Goal: Information Seeking & Learning: Learn about a topic

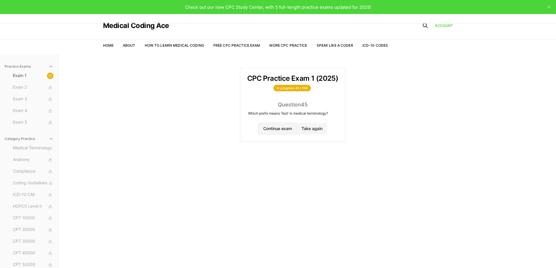
click at [267, 126] on button "Continue exam" at bounding box center [277, 129] width 39 height 12
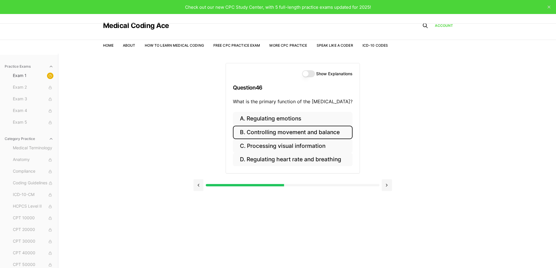
click at [272, 129] on button "B. Controlling movement and balance" at bounding box center [293, 133] width 120 height 14
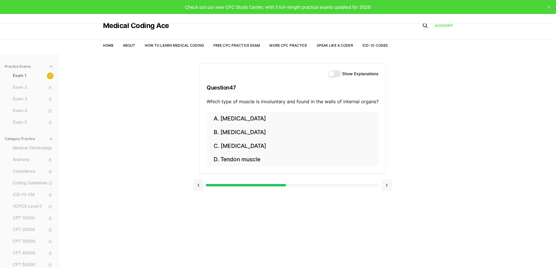
click at [388, 186] on button at bounding box center [387, 186] width 10 height 12
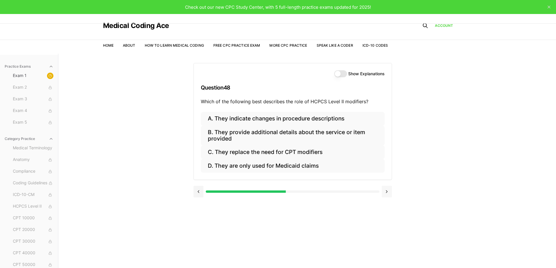
click at [390, 193] on button at bounding box center [387, 192] width 10 height 12
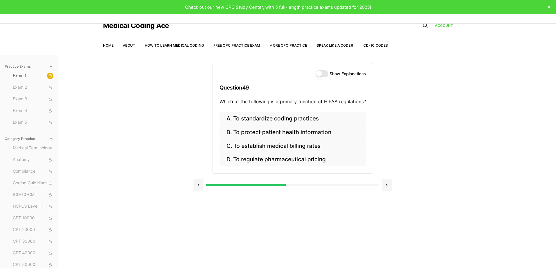
click at [390, 193] on div at bounding box center [293, 185] width 199 height 22
click at [391, 183] on button at bounding box center [387, 186] width 10 height 12
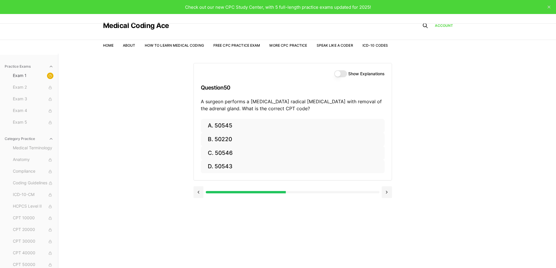
click at [389, 182] on div at bounding box center [293, 192] width 199 height 22
click at [385, 190] on button at bounding box center [387, 193] width 10 height 12
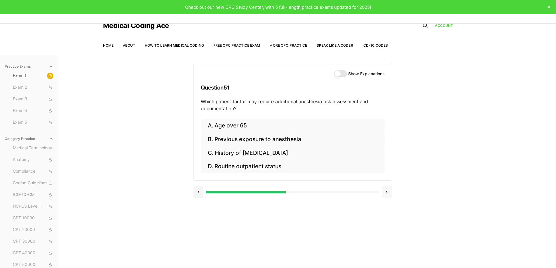
click at [385, 190] on button at bounding box center [387, 193] width 10 height 12
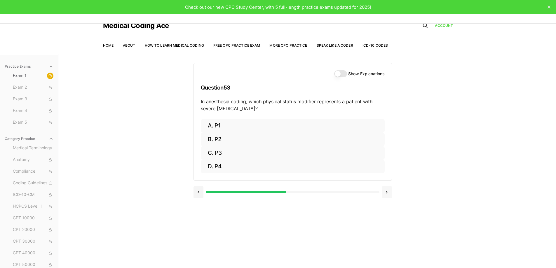
click at [385, 190] on button at bounding box center [387, 193] width 10 height 12
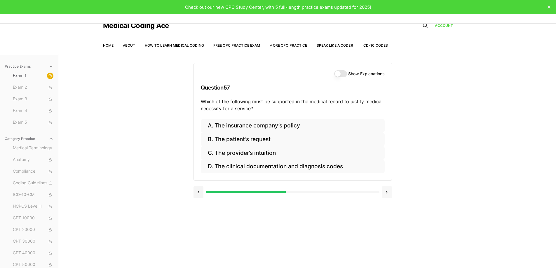
click at [385, 190] on button at bounding box center [387, 193] width 10 height 12
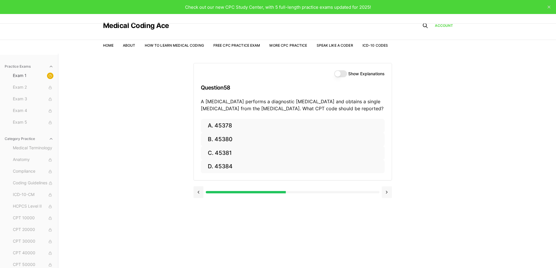
click at [385, 190] on button at bounding box center [387, 193] width 10 height 12
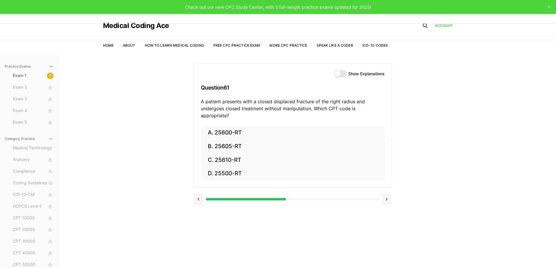
click at [385, 194] on button at bounding box center [387, 200] width 10 height 12
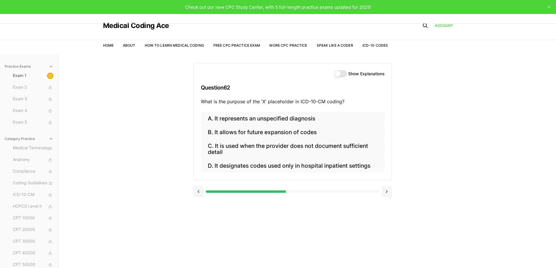
click at [385, 190] on button at bounding box center [387, 192] width 10 height 12
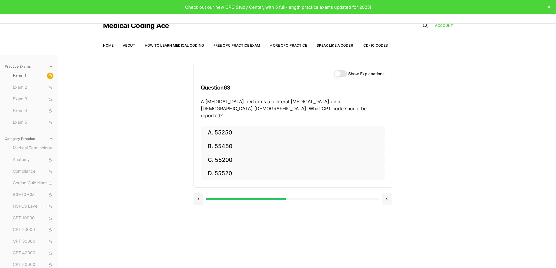
click at [385, 194] on button at bounding box center [387, 200] width 10 height 12
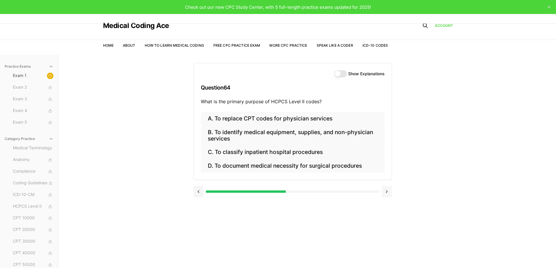
click at [385, 190] on button at bounding box center [387, 192] width 10 height 12
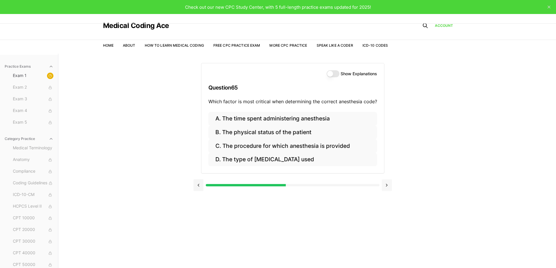
click at [385, 190] on button at bounding box center [387, 186] width 10 height 12
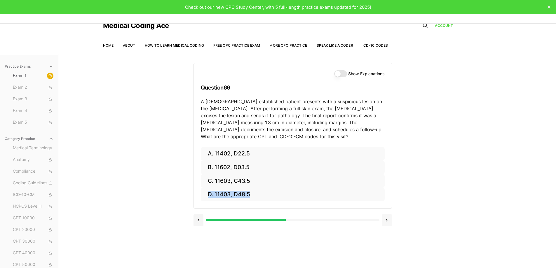
click at [385, 190] on div "A. 11402, D22.5 B. 11602, D03.5 C. 11603, C43.5 D. 11403, D48.5" at bounding box center [293, 178] width 198 height 62
click at [198, 220] on button at bounding box center [199, 221] width 10 height 12
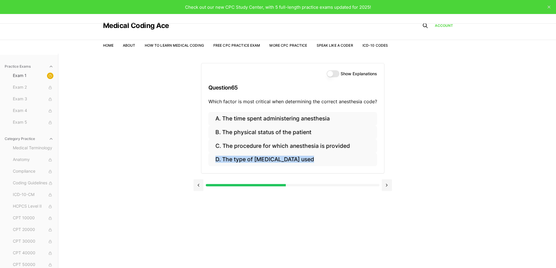
click at [199, 220] on div "Show Explanations Question 65 Which factor is most critical when determining th…" at bounding box center [308, 188] width 228 height 268
click at [199, 184] on button at bounding box center [199, 186] width 10 height 12
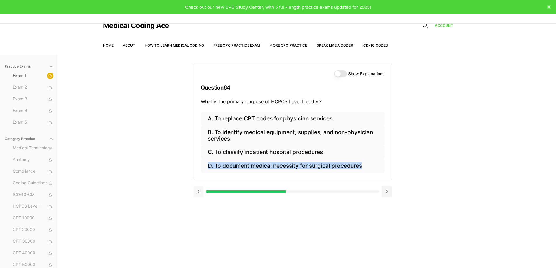
click at [202, 194] on button at bounding box center [199, 192] width 10 height 12
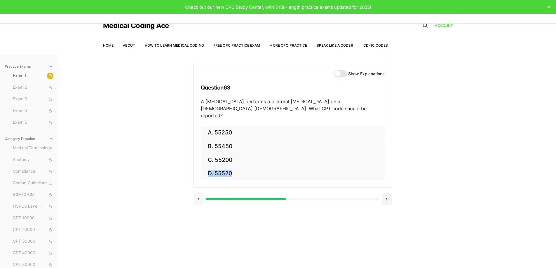
click at [202, 194] on button at bounding box center [199, 200] width 10 height 12
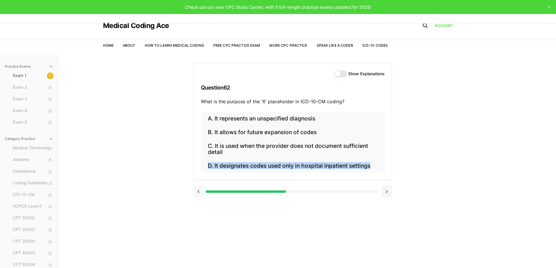
click at [201, 191] on button at bounding box center [199, 192] width 10 height 12
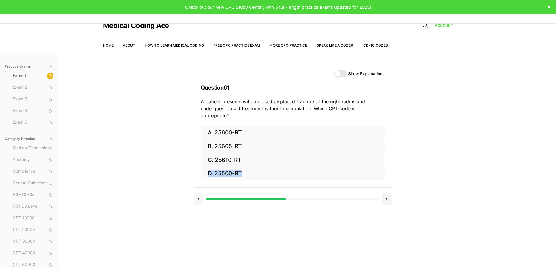
click at [201, 194] on button at bounding box center [199, 200] width 10 height 12
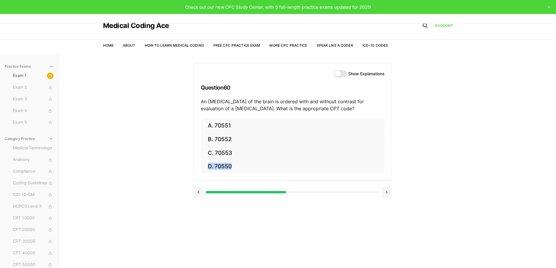
click at [201, 191] on button at bounding box center [199, 193] width 10 height 12
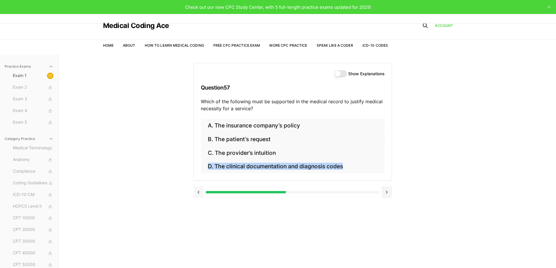
click at [201, 191] on button at bounding box center [199, 193] width 10 height 12
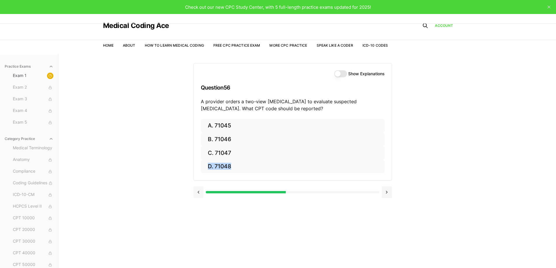
click at [201, 191] on button at bounding box center [199, 193] width 10 height 12
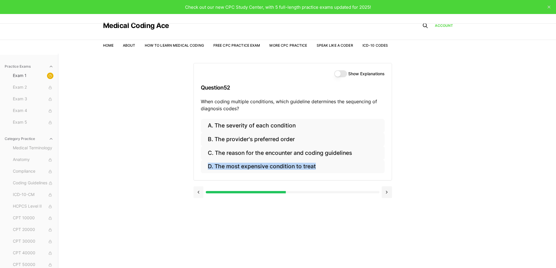
click at [201, 191] on button at bounding box center [199, 193] width 10 height 12
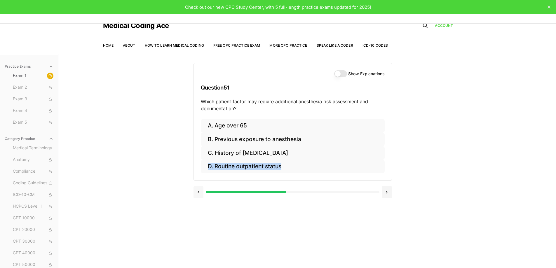
click at [201, 191] on button at bounding box center [199, 193] width 10 height 12
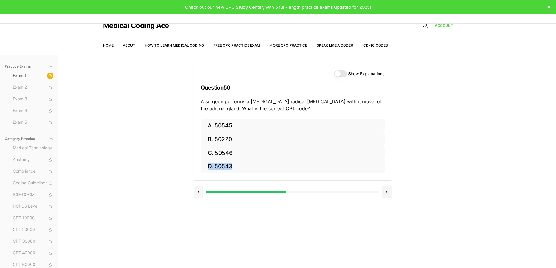
click at [201, 191] on button at bounding box center [199, 193] width 10 height 12
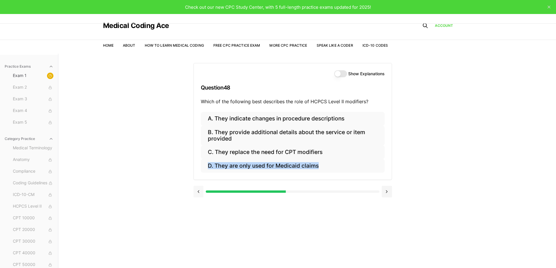
click at [201, 191] on button at bounding box center [199, 192] width 10 height 12
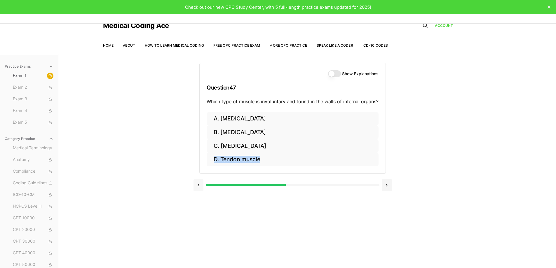
click at [201, 191] on button at bounding box center [199, 186] width 10 height 12
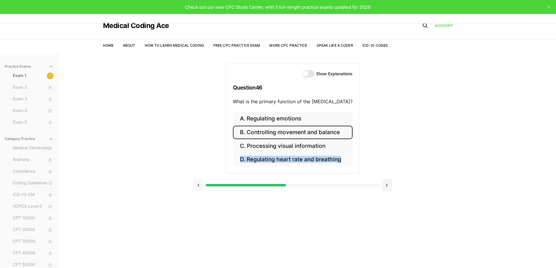
click at [201, 191] on button at bounding box center [199, 186] width 10 height 12
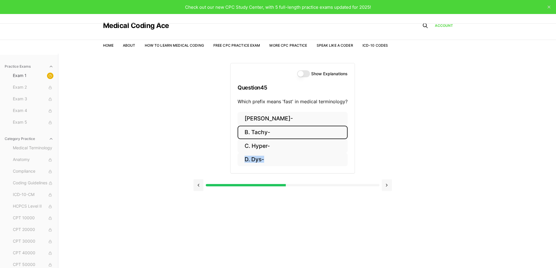
drag, startPoint x: 386, startPoint y: 186, endPoint x: 383, endPoint y: 183, distance: 4.5
click at [386, 186] on button at bounding box center [387, 186] width 10 height 12
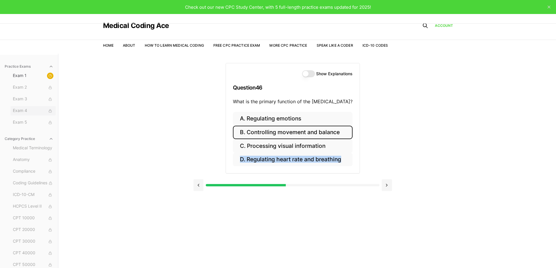
click at [42, 111] on span "Exam 4" at bounding box center [33, 111] width 41 height 6
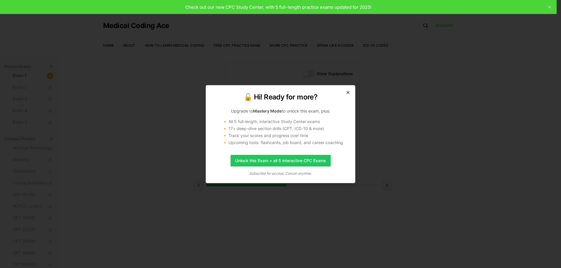
click at [347, 94] on icon "button" at bounding box center [347, 92] width 5 height 5
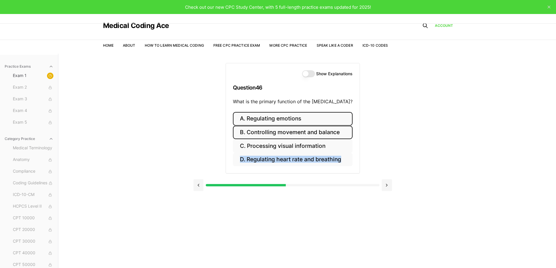
click at [265, 117] on button "A. Regulating emotions" at bounding box center [293, 119] width 120 height 14
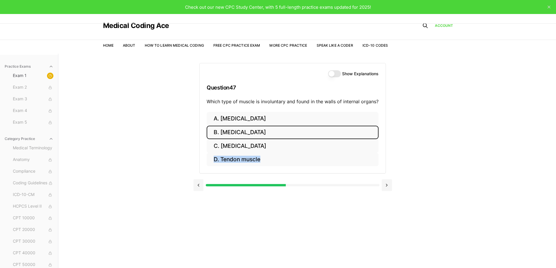
click at [251, 131] on button "B. [MEDICAL_DATA]" at bounding box center [293, 133] width 172 height 14
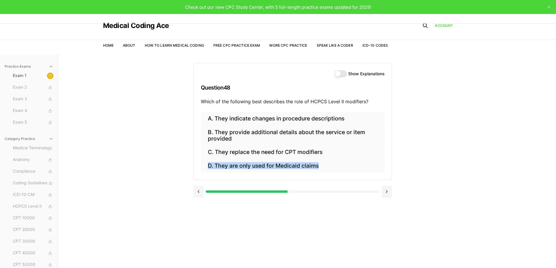
click at [339, 74] on button "Show Explanations" at bounding box center [340, 73] width 13 height 7
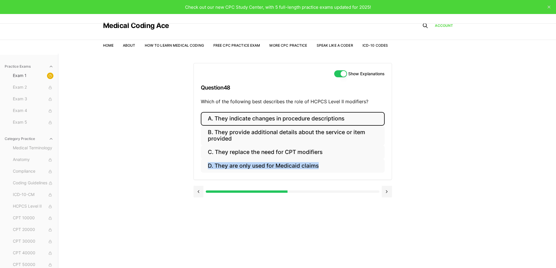
click at [270, 119] on button "A. They indicate changes in procedure descriptions" at bounding box center [293, 119] width 184 height 14
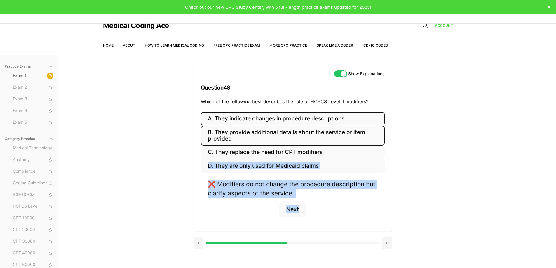
click at [265, 131] on button "B. They provide additional details about the service or item provided" at bounding box center [293, 136] width 184 height 20
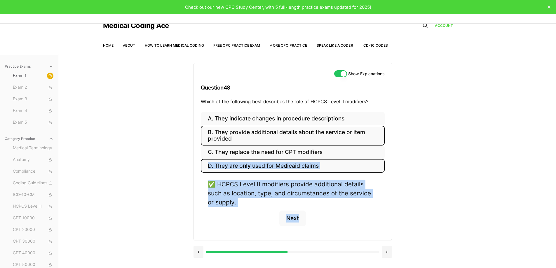
drag, startPoint x: 293, startPoint y: 162, endPoint x: 300, endPoint y: 154, distance: 10.7
click at [293, 163] on button "D. They are only used for Medicaid claims" at bounding box center [293, 166] width 184 height 14
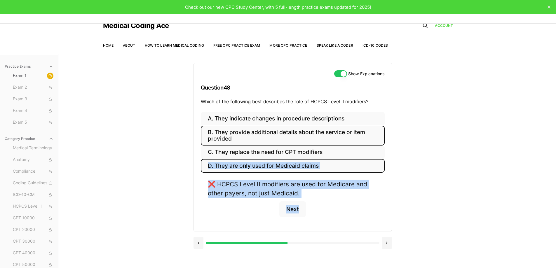
click at [289, 140] on button "B. They provide additional details about the service or item provided" at bounding box center [293, 136] width 184 height 20
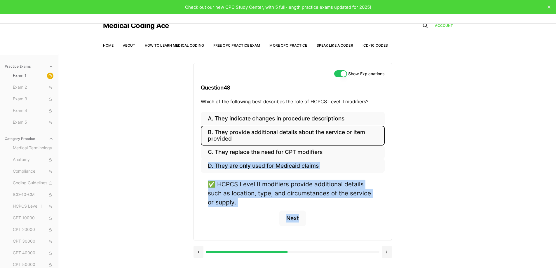
click at [257, 182] on div "✅ HCPCS Level II modifiers provide additional details such as location, type, a…" at bounding box center [293, 193] width 170 height 27
